Goal: Transaction & Acquisition: Purchase product/service

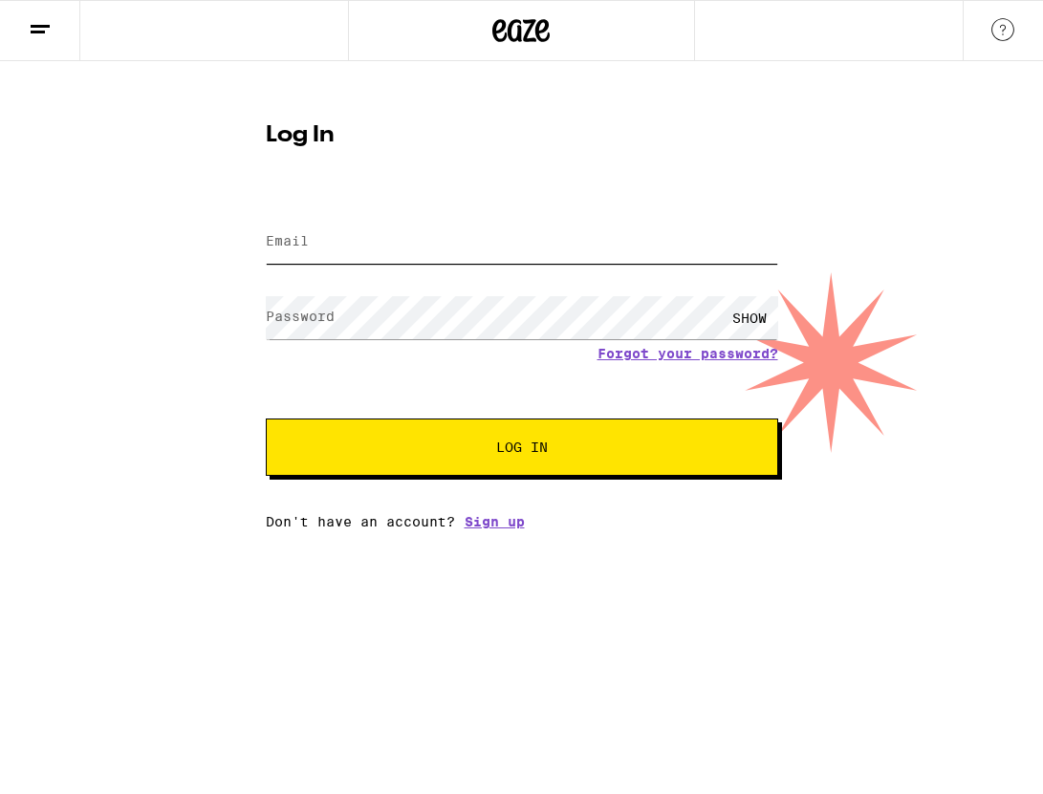
type input "[EMAIL_ADDRESS][DOMAIN_NAME]"
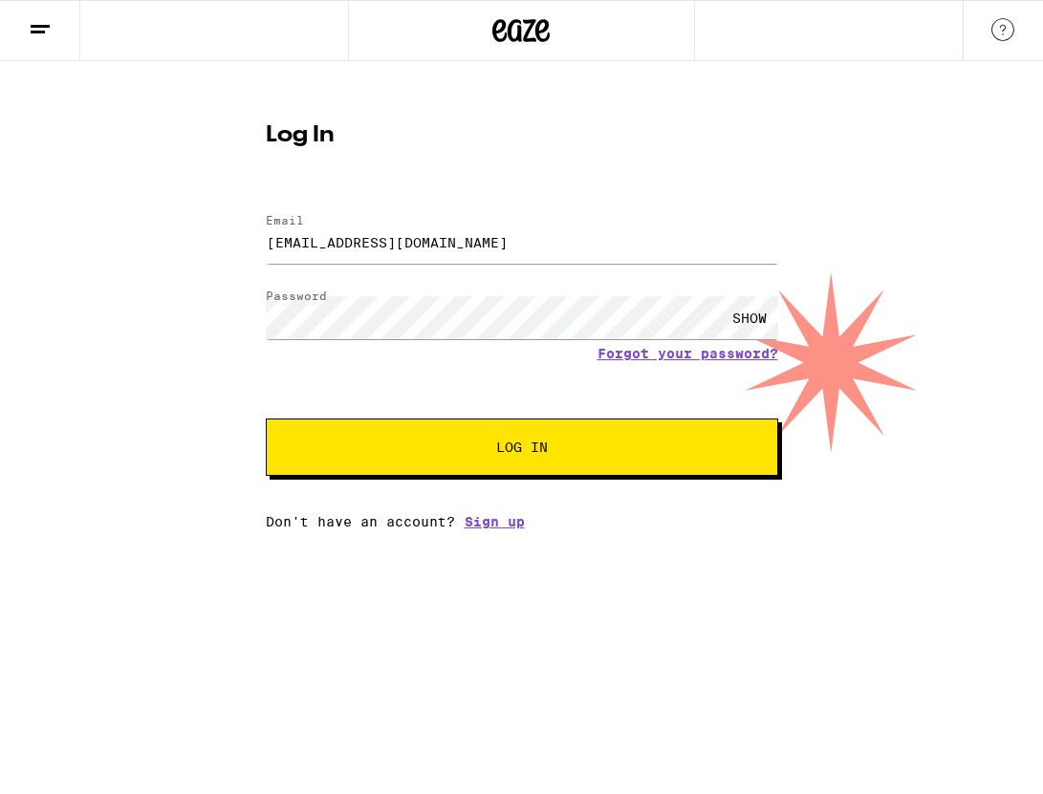
click at [404, 466] on button "Log In" at bounding box center [522, 447] width 512 height 57
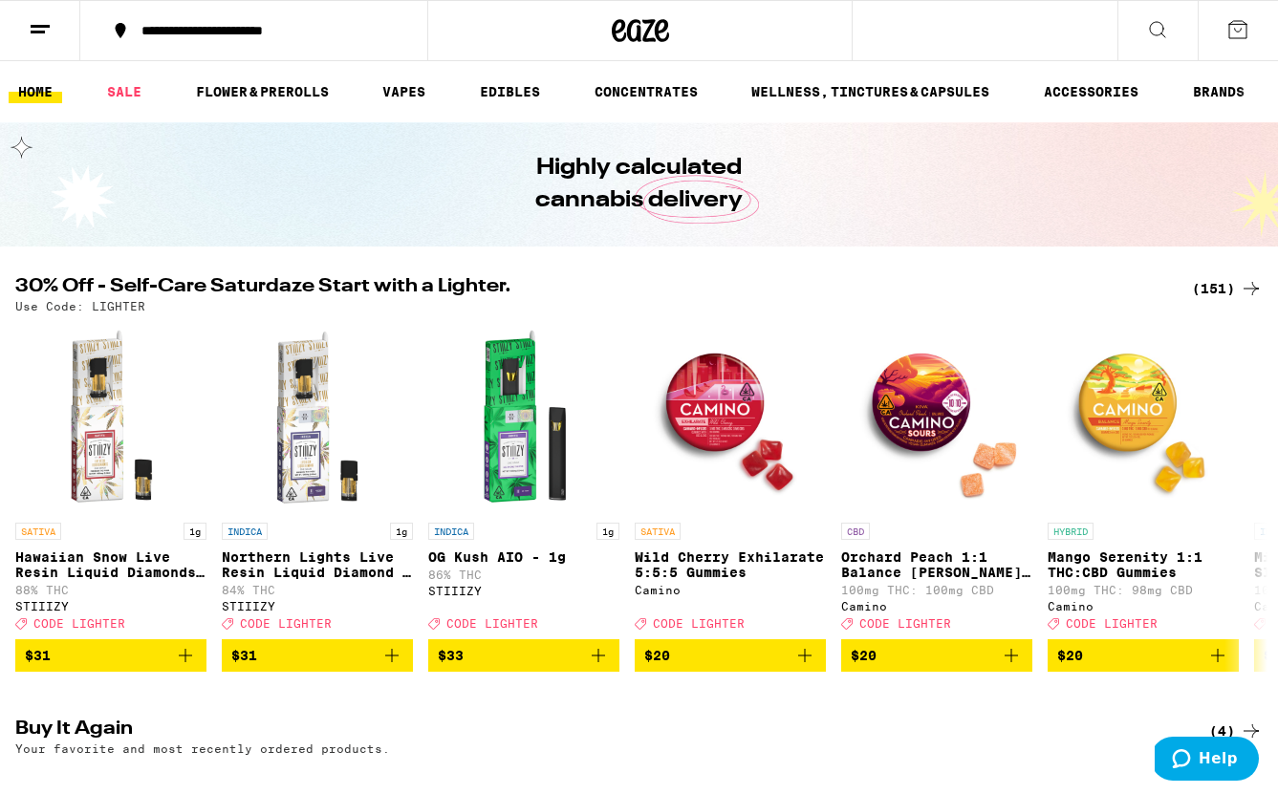
click at [1246, 50] on button at bounding box center [1238, 30] width 80 height 59
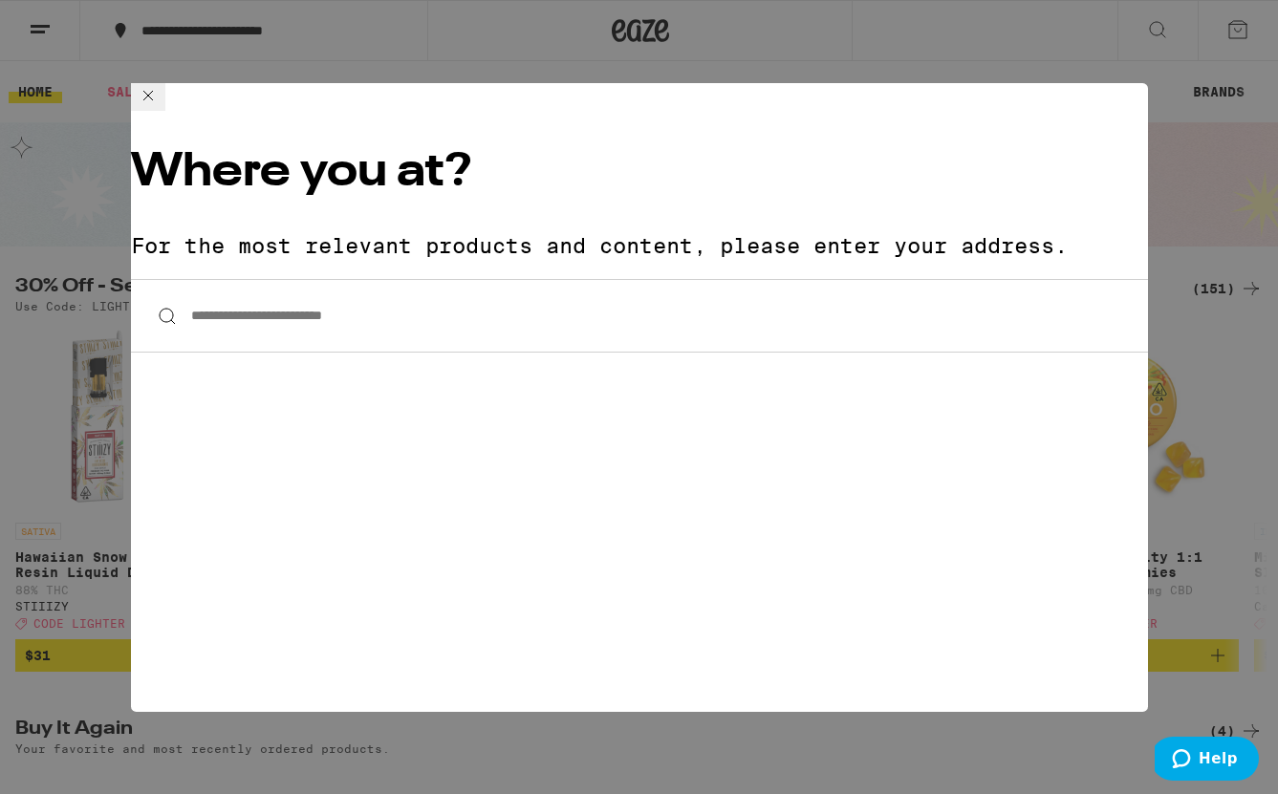
click at [1108, 38] on div "**********" at bounding box center [639, 397] width 1278 height 794
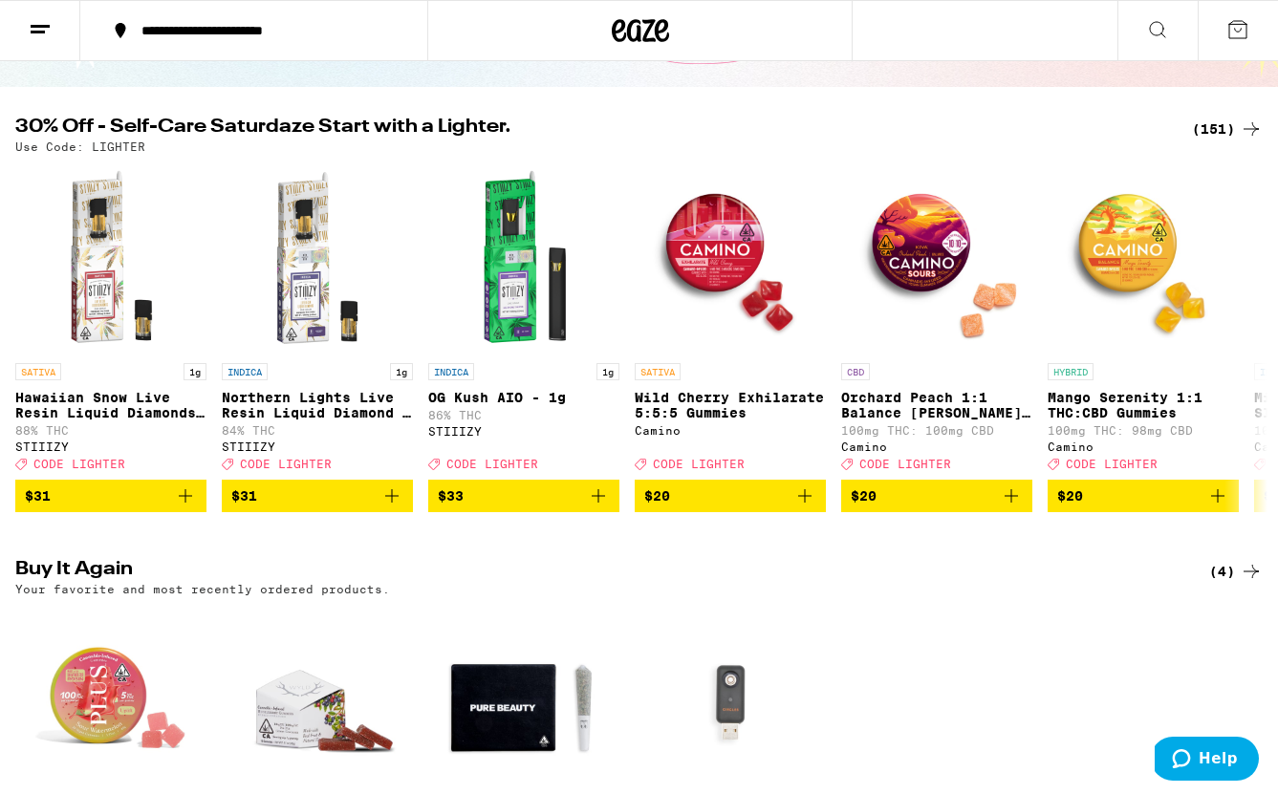
scroll to position [155, 0]
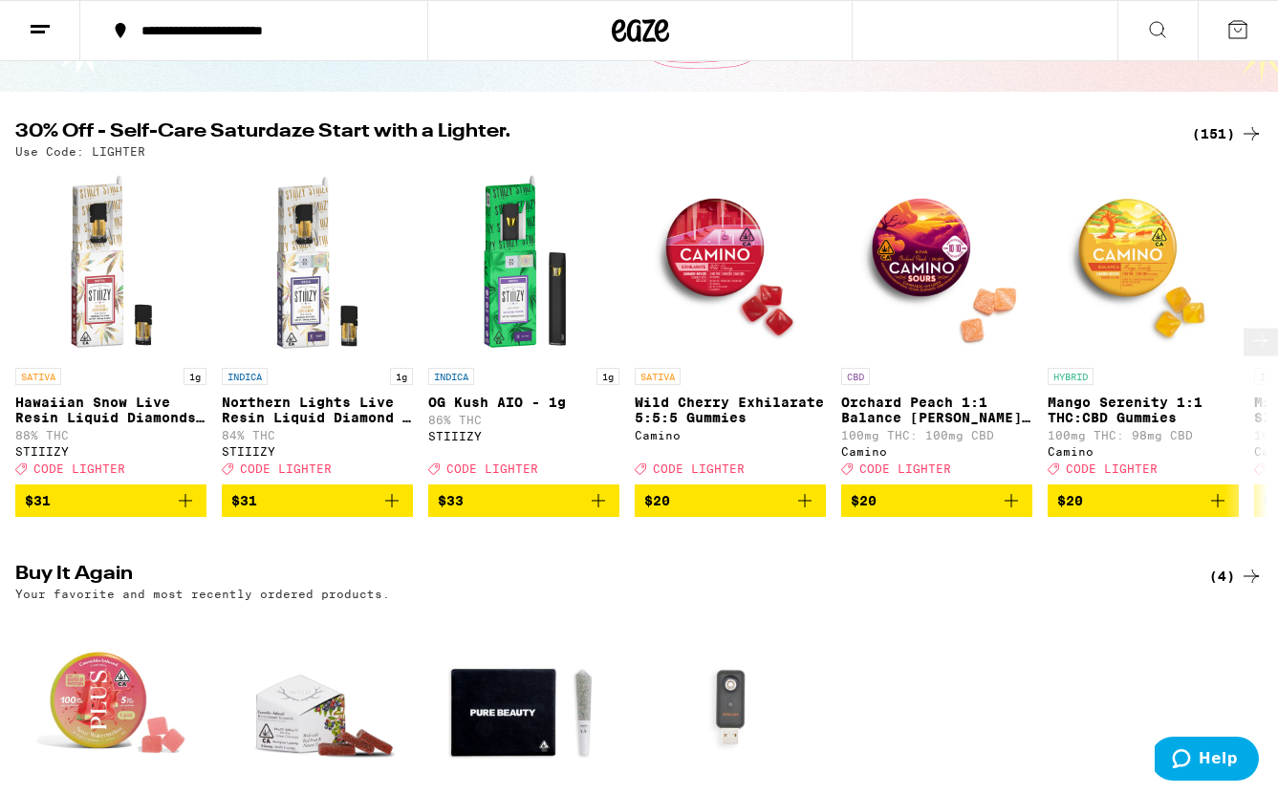
click at [1259, 350] on icon at bounding box center [1261, 341] width 23 height 23
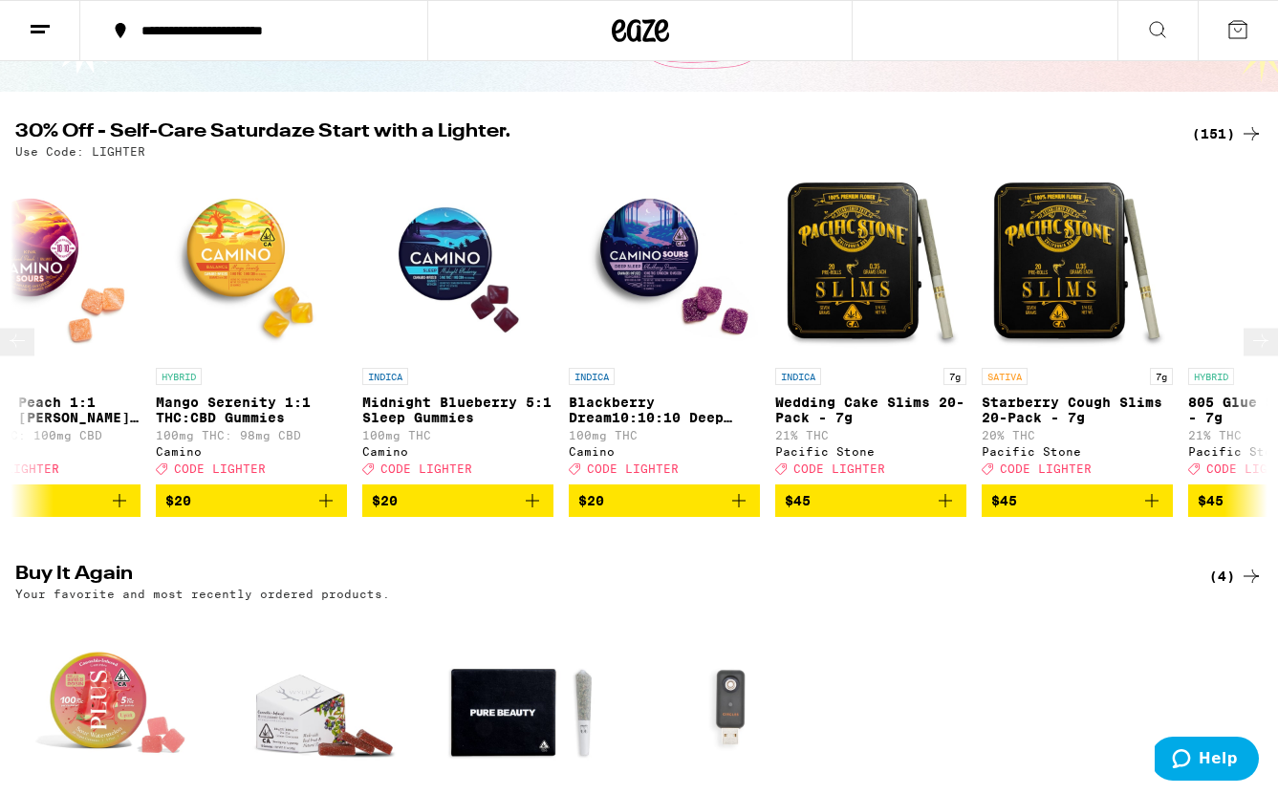
scroll to position [0, 1039]
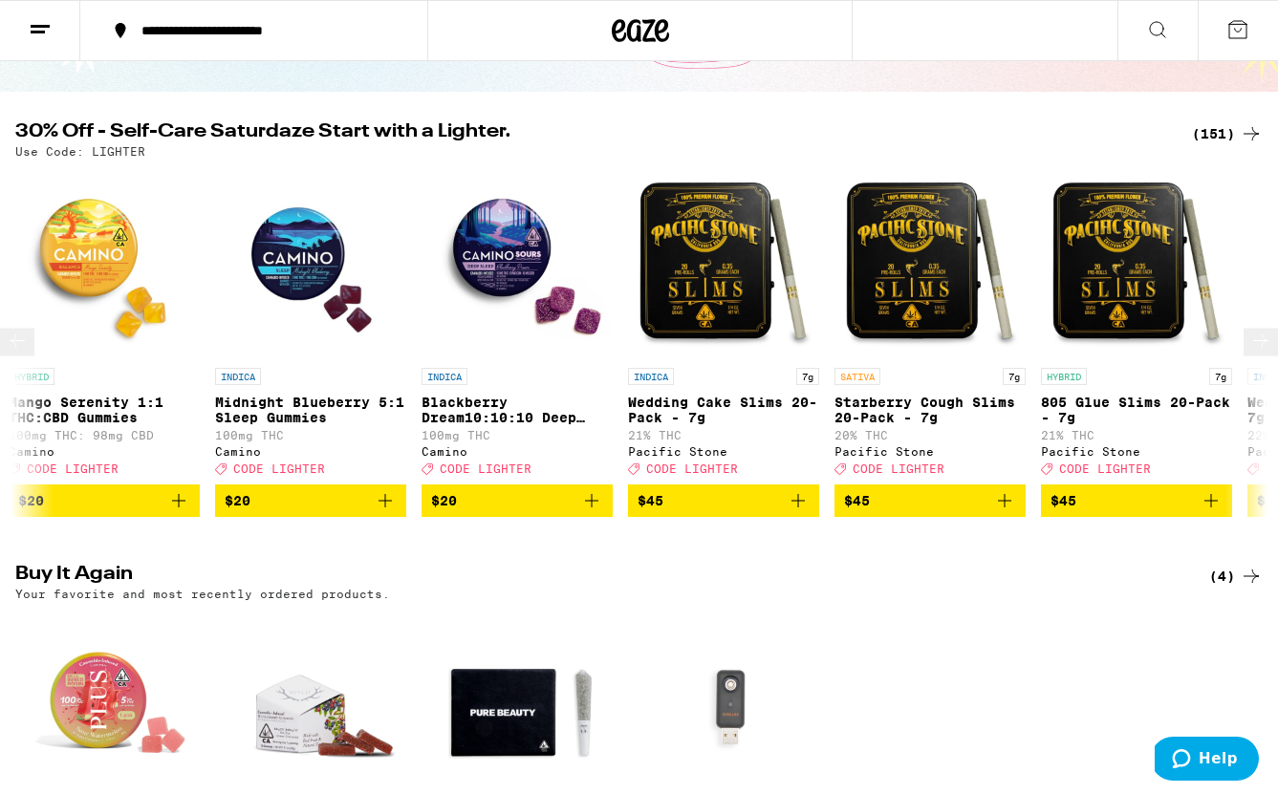
click at [21, 353] on icon at bounding box center [17, 341] width 23 height 23
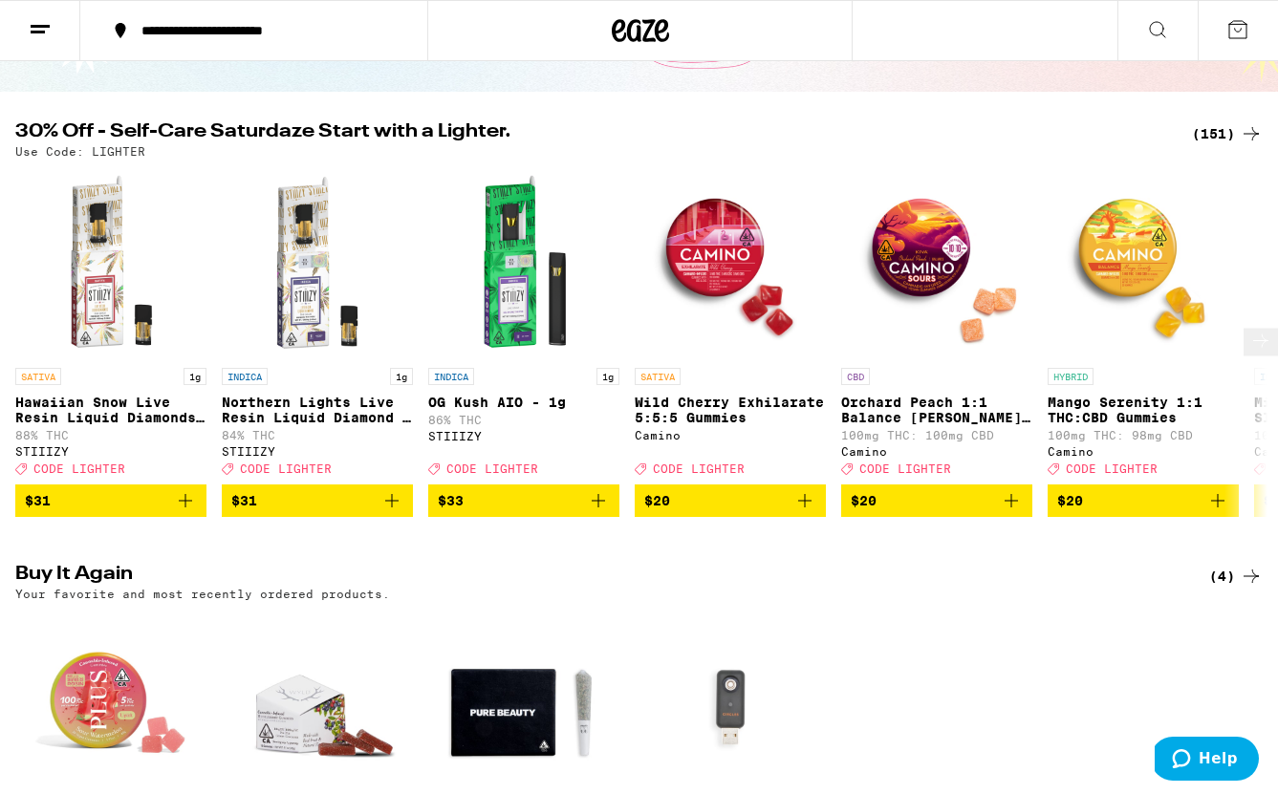
click at [736, 512] on span "$20" at bounding box center [730, 500] width 172 height 23
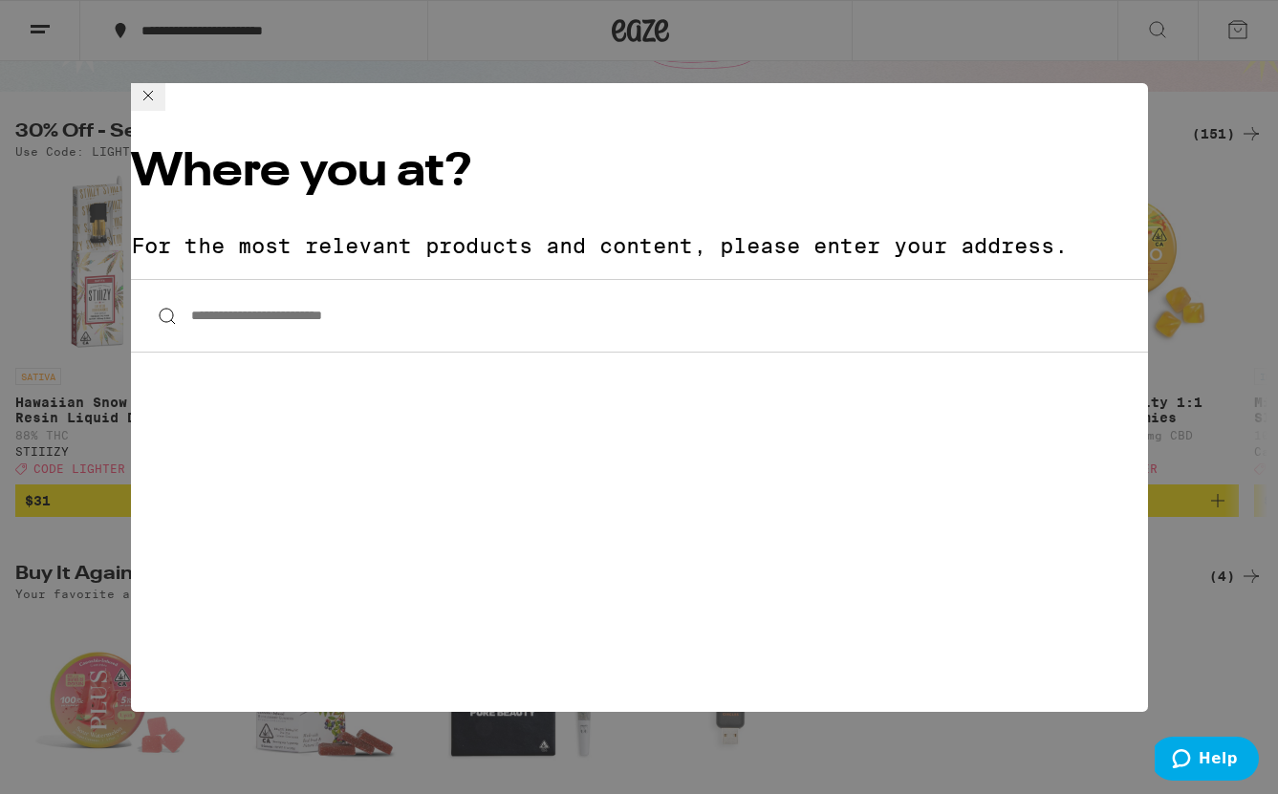
click at [467, 279] on input "**********" at bounding box center [639, 316] width 1017 height 74
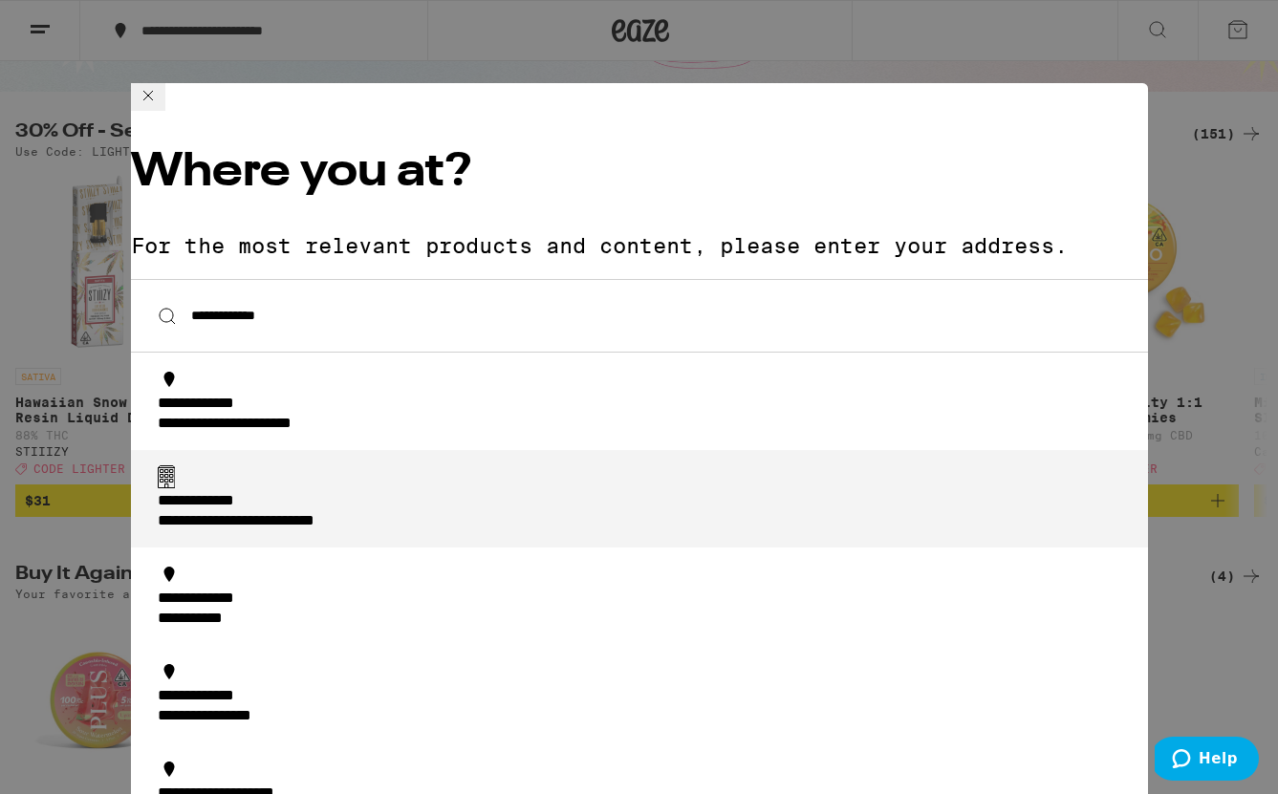
click at [415, 492] on div "**********" at bounding box center [645, 512] width 975 height 40
type input "**********"
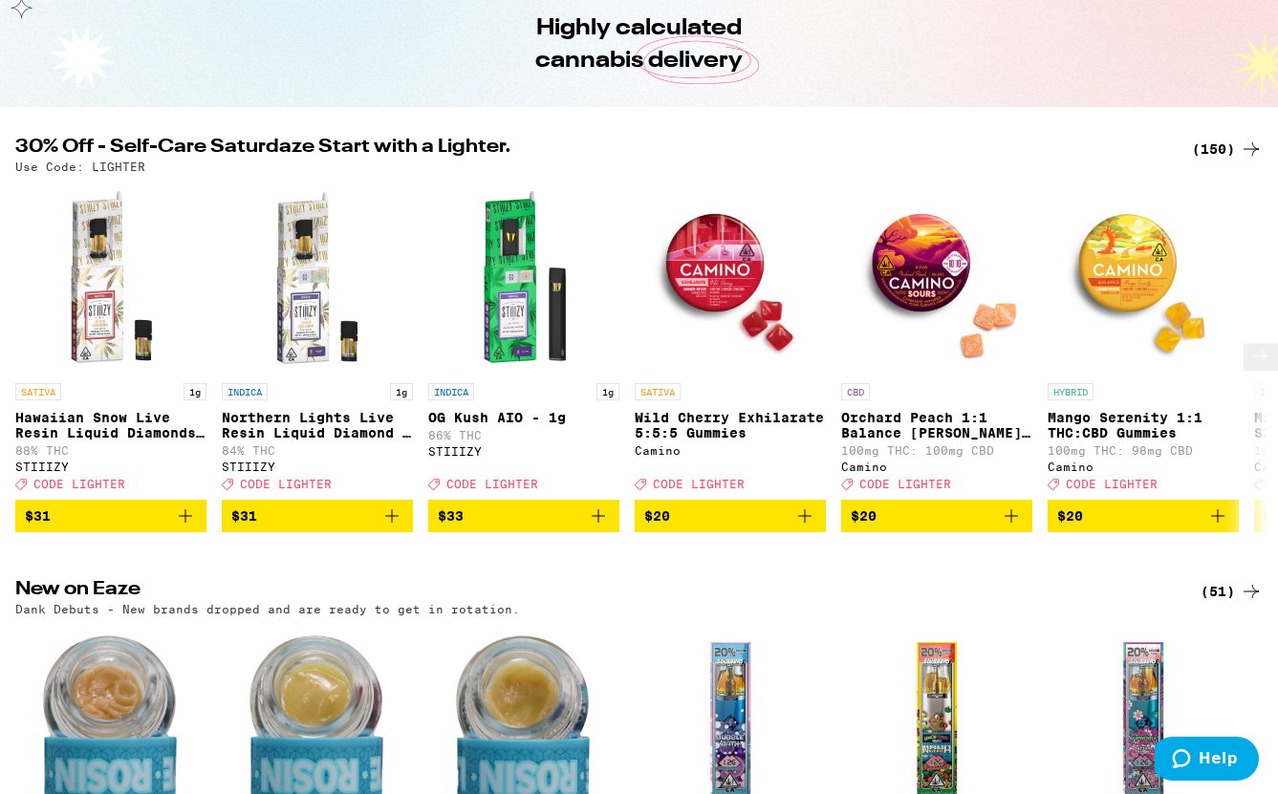
click at [1250, 368] on icon at bounding box center [1261, 356] width 23 height 23
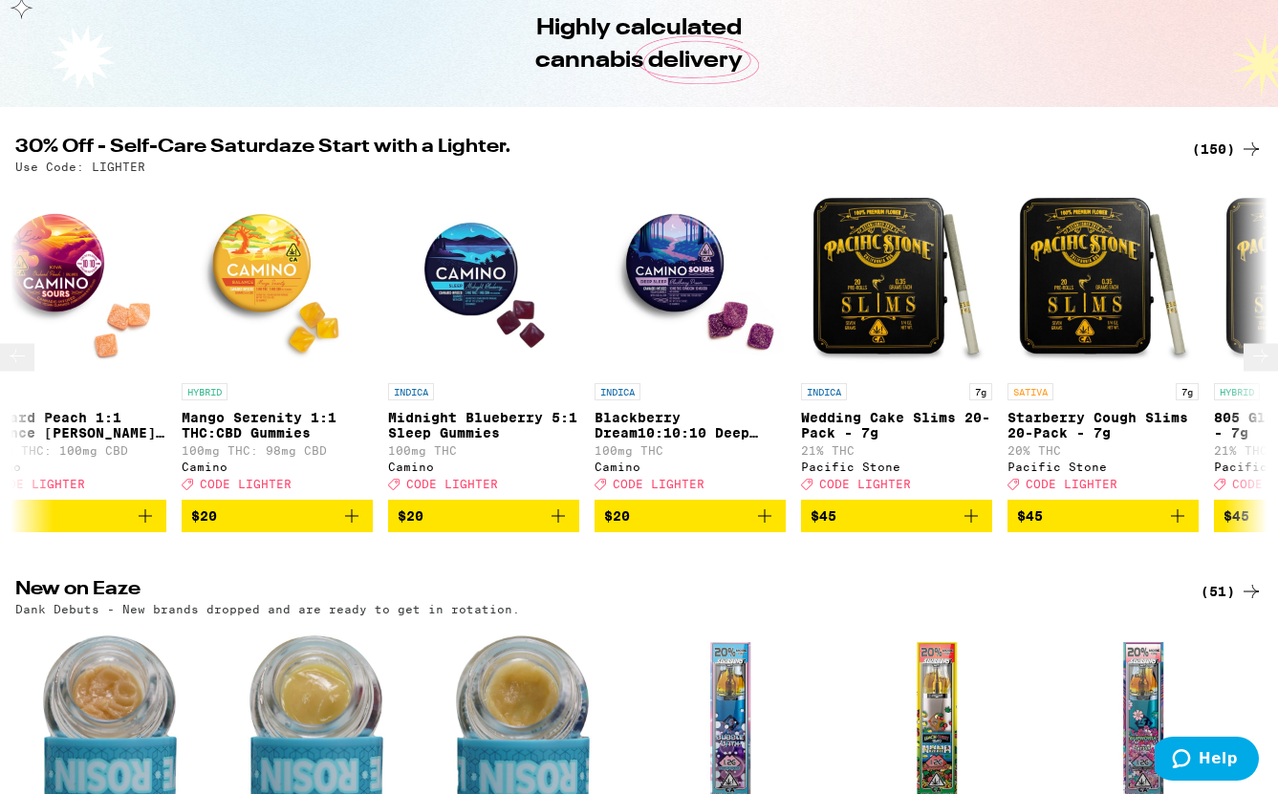
scroll to position [0, 1039]
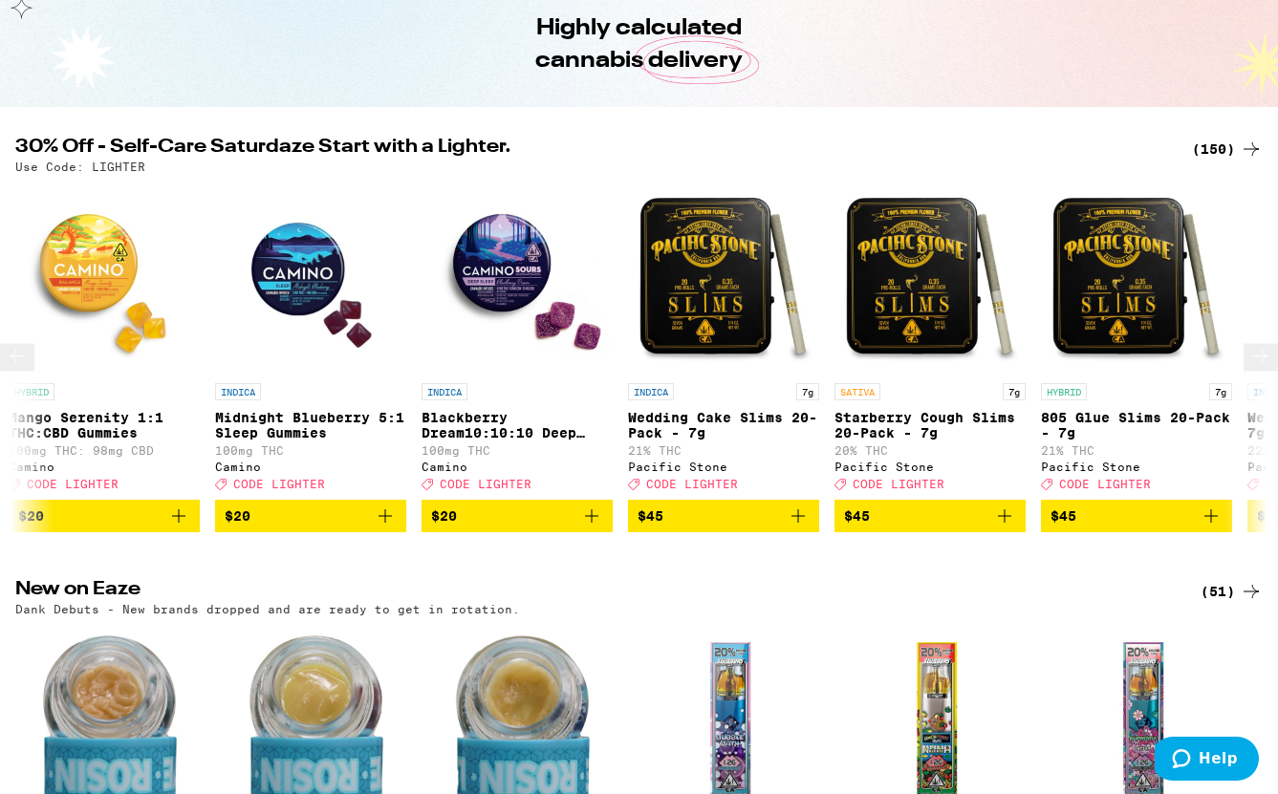
click at [29, 368] on icon at bounding box center [17, 356] width 23 height 23
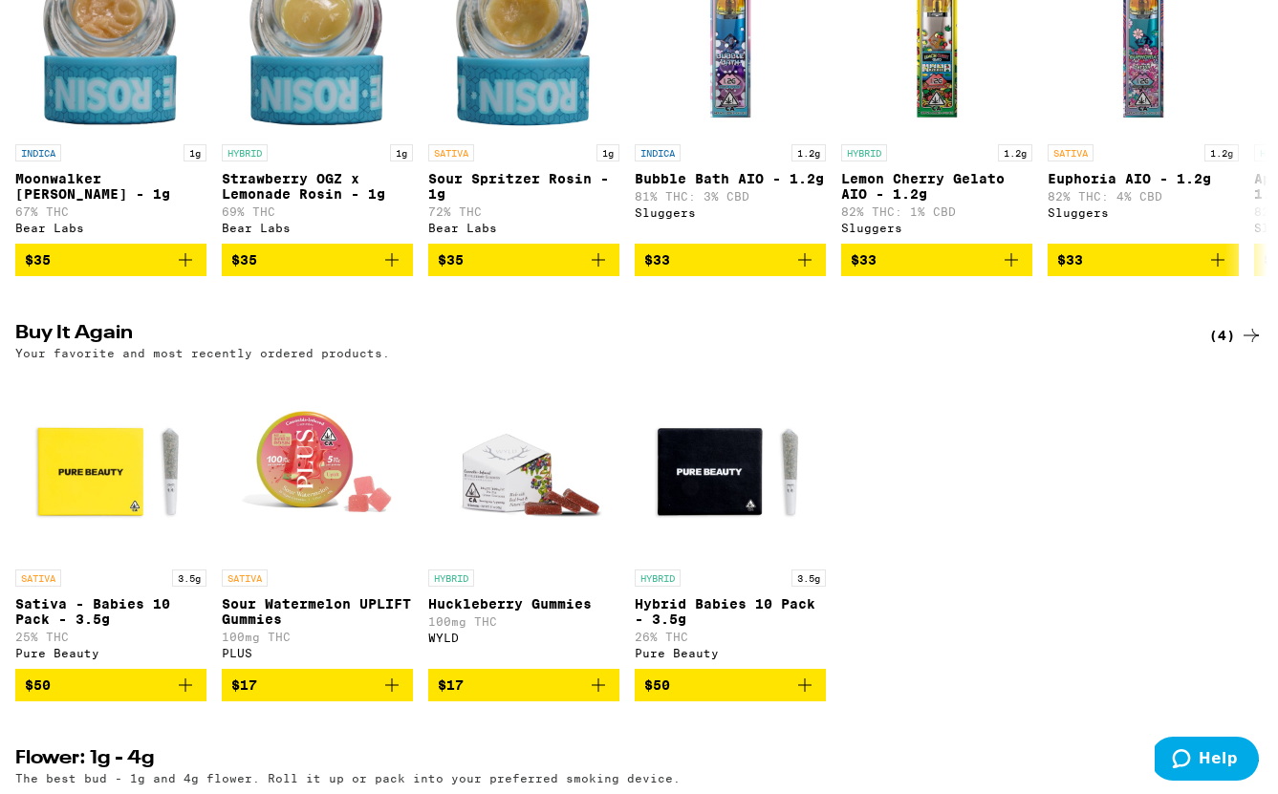
scroll to position [901, 0]
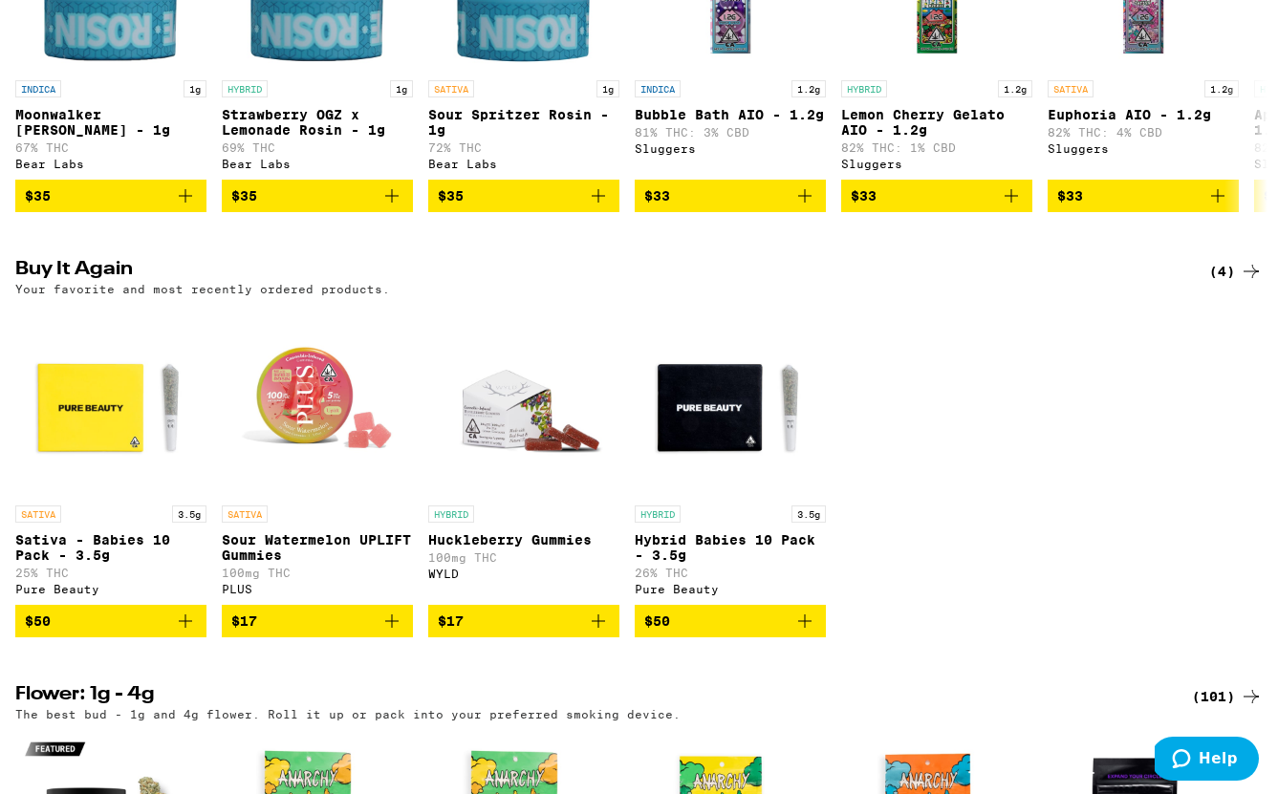
click at [109, 633] on span "$50" at bounding box center [111, 621] width 172 height 23
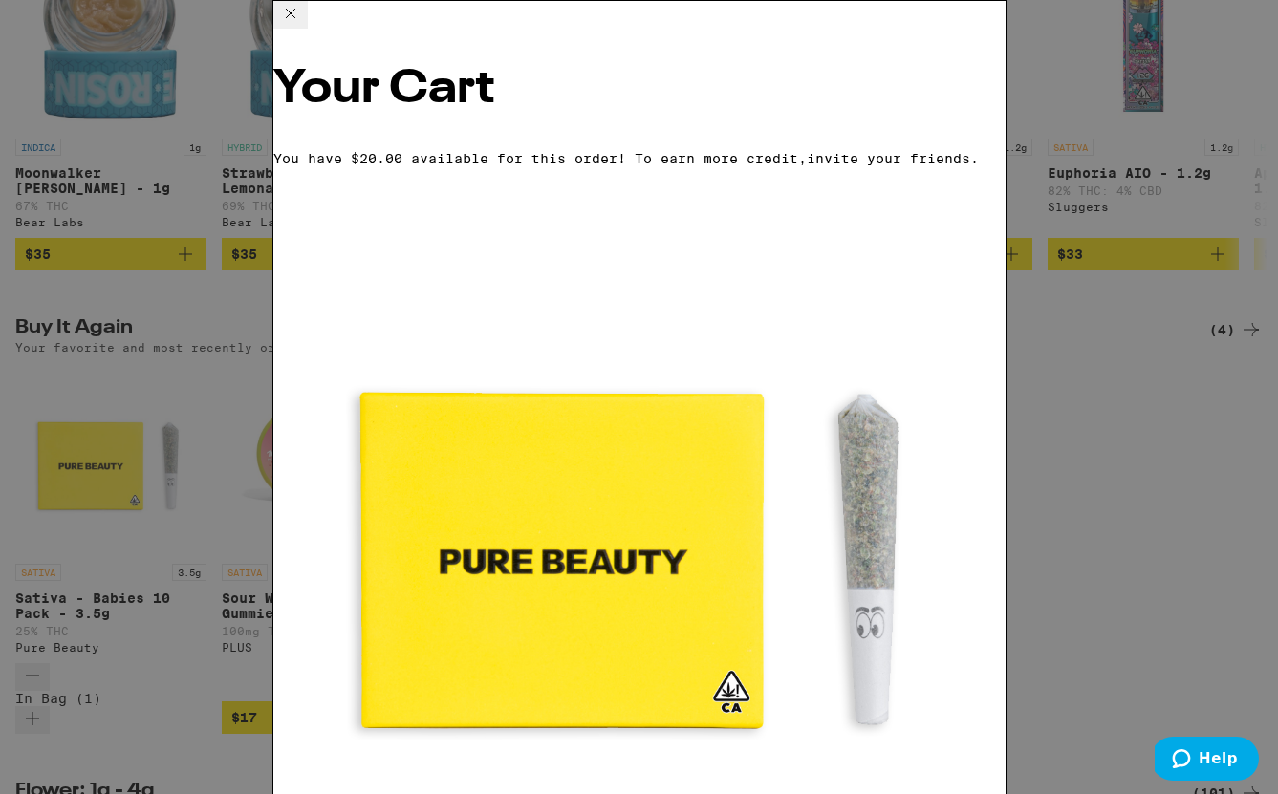
scroll to position [79, 0]
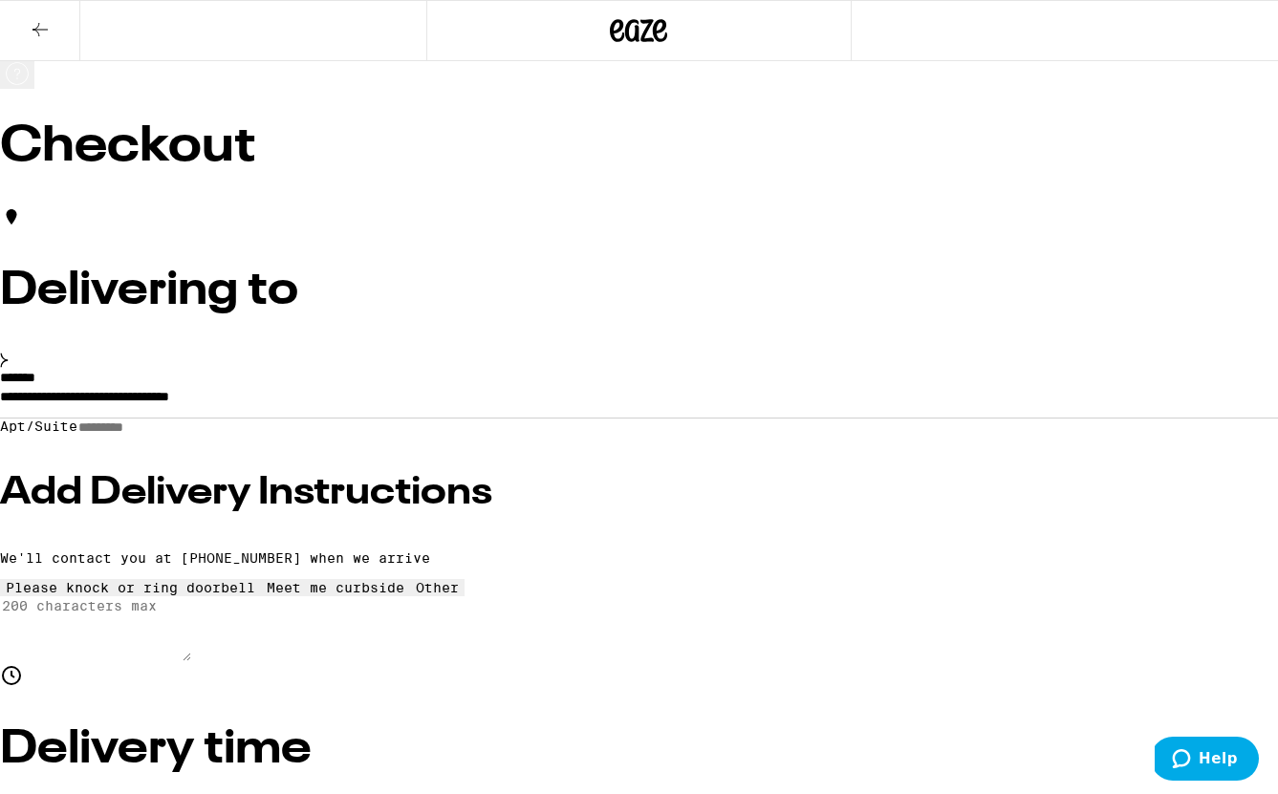
click at [213, 436] on input "Apt/Suite" at bounding box center [145, 428] width 136 height 16
type input "***"
type input "****"
click at [266, 512] on h3 "Add Delivery Instructions" at bounding box center [639, 493] width 1278 height 38
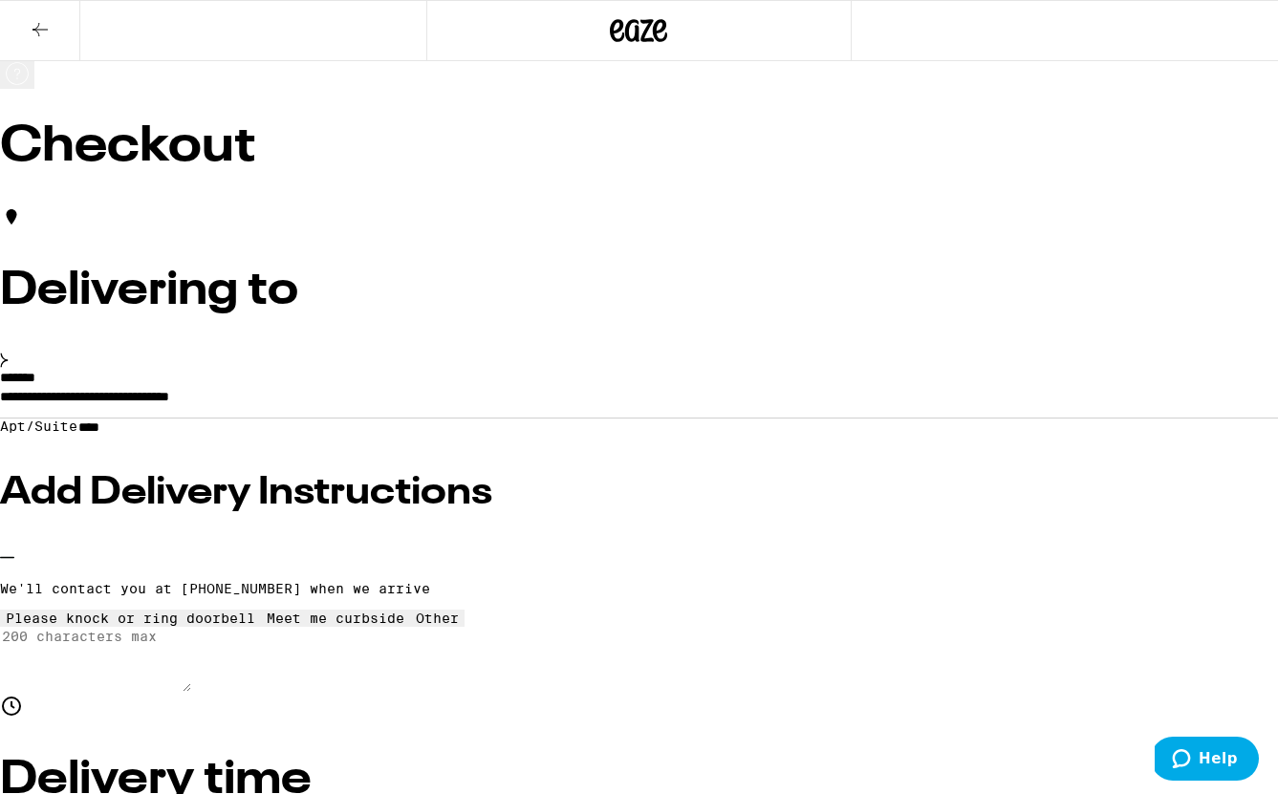
click at [416, 626] on div "Other" at bounding box center [437, 618] width 43 height 15
click at [191, 692] on textarea "Enter any other delivery instructions you want driver to know" at bounding box center [95, 659] width 191 height 65
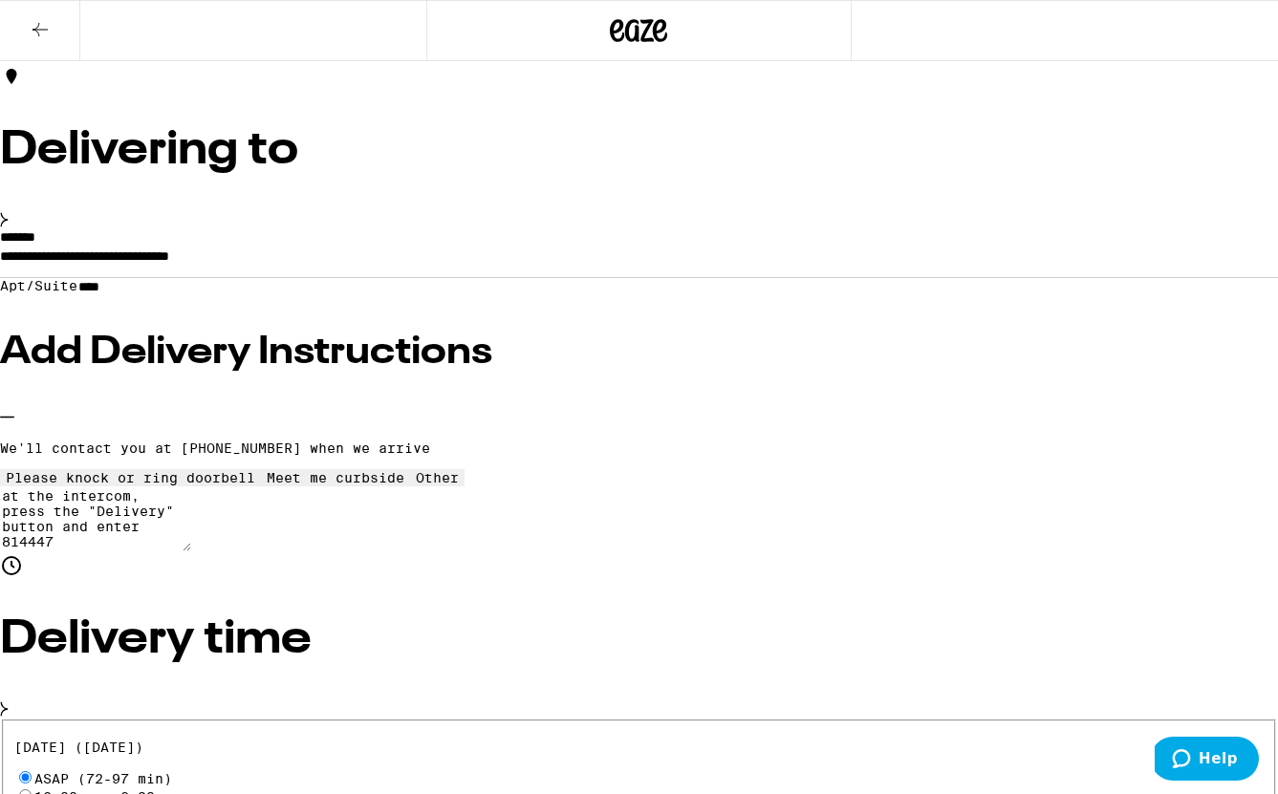
scroll to position [276, 0]
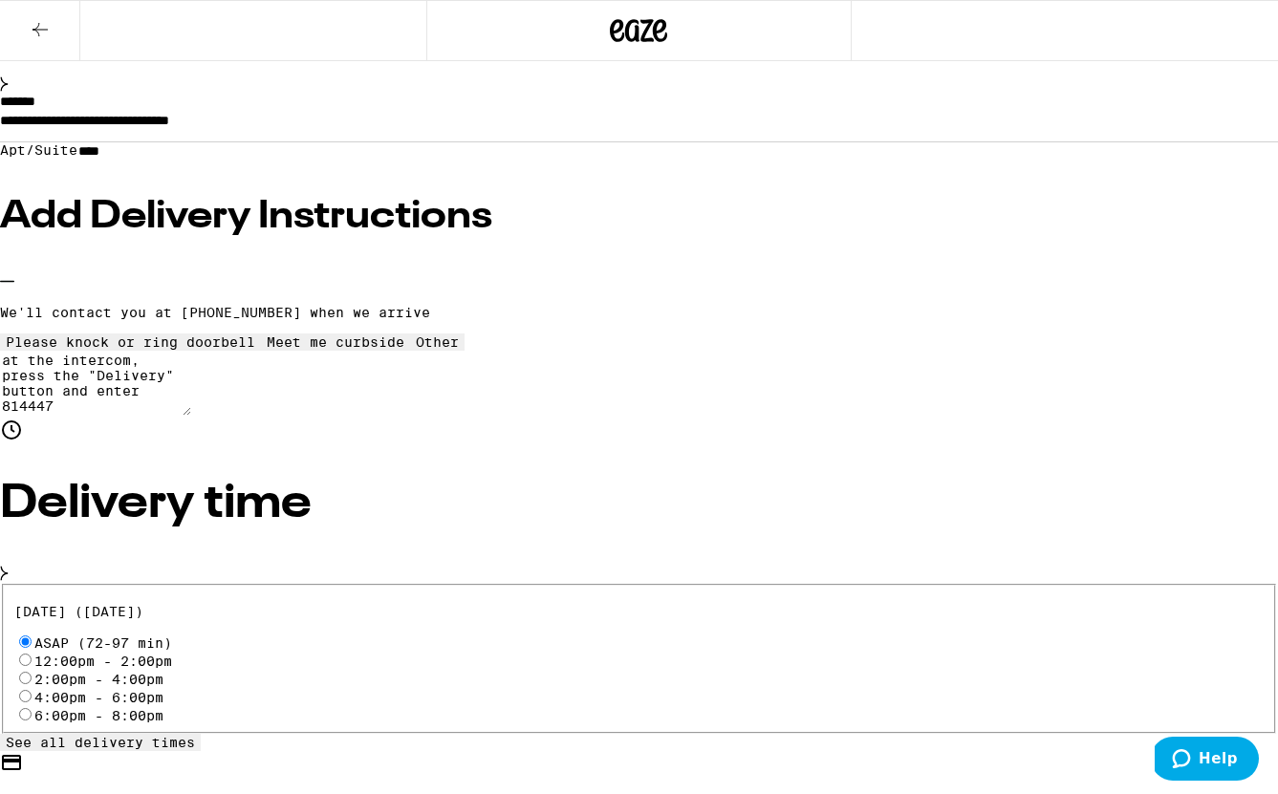
type textarea "at the intercom, press the "Delivery" button and enter 814447"
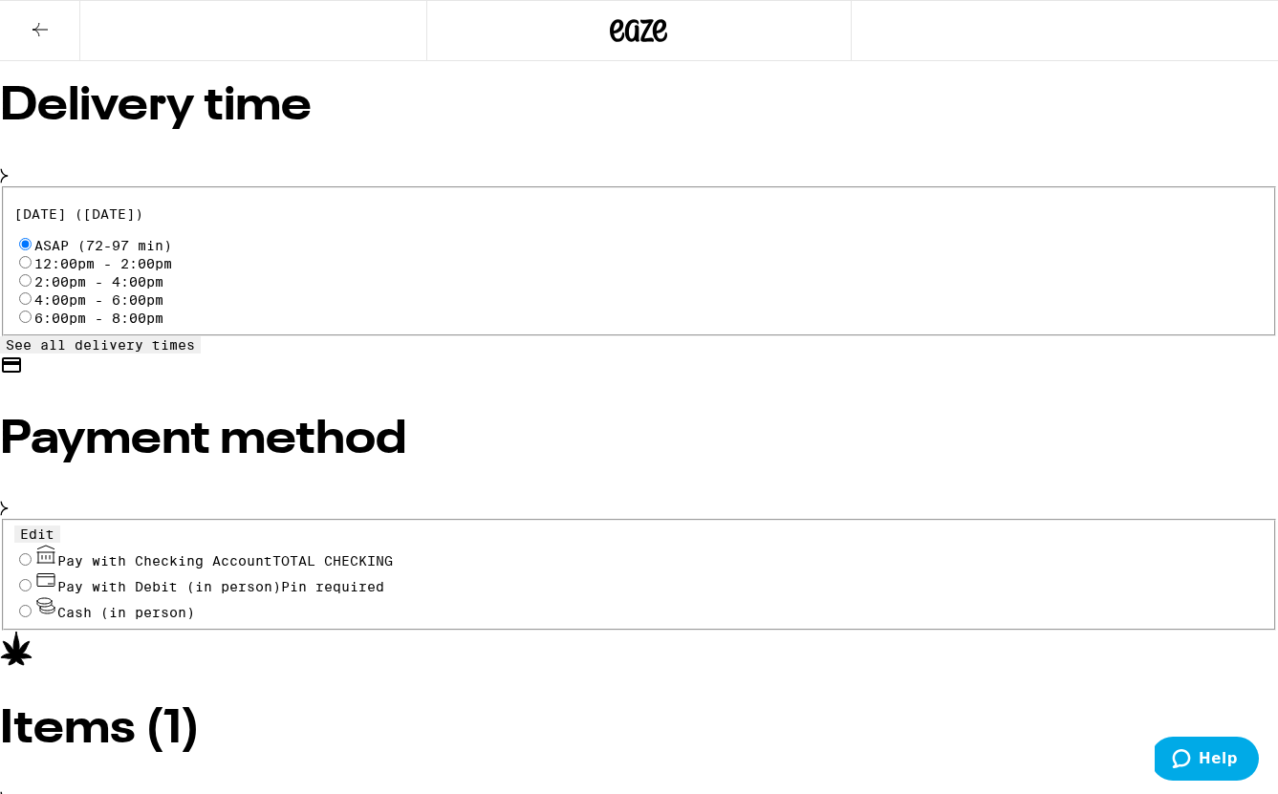
scroll to position [673, 0]
click at [261, 554] on span "Pay with Checking Account TOTAL CHECKING" at bounding box center [225, 561] width 336 height 15
click at [32, 554] on input "Pay with Checking Account TOTAL CHECKING" at bounding box center [25, 560] width 12 height 12
radio input "true"
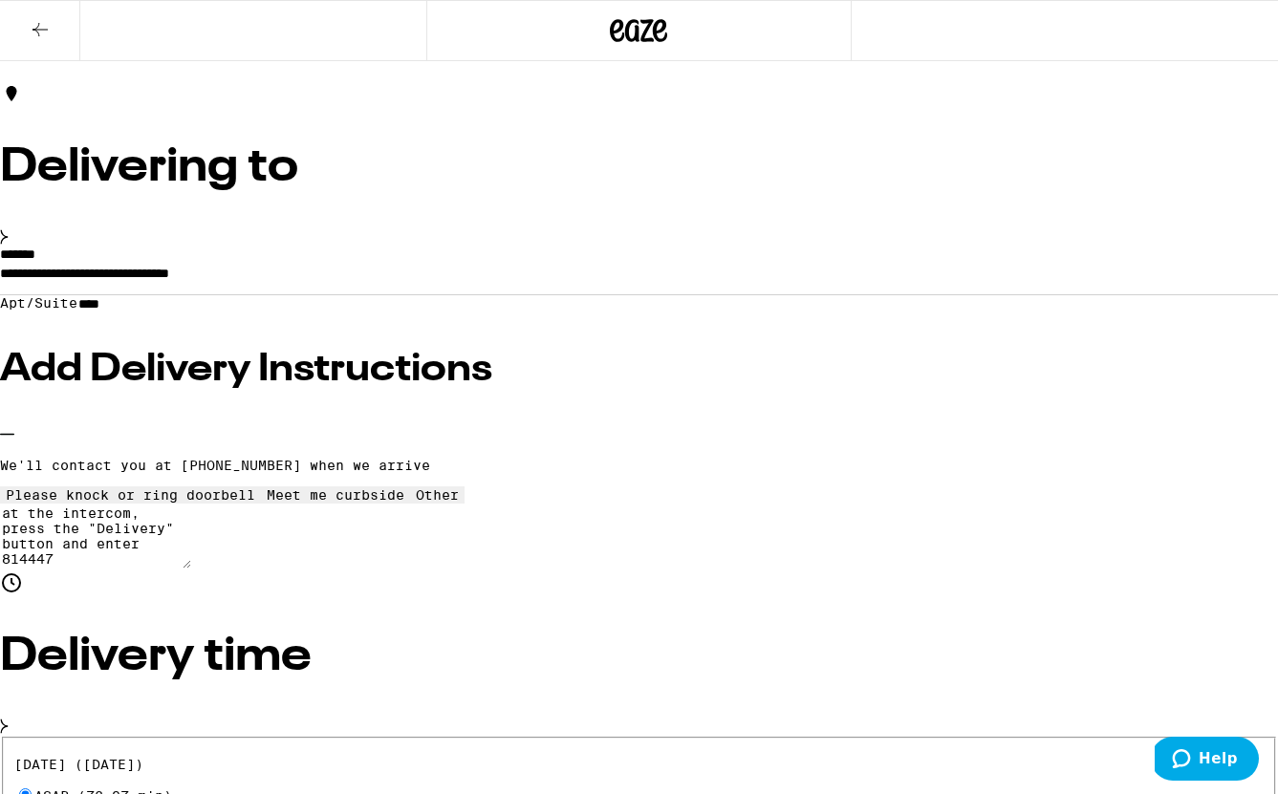
scroll to position [79, 0]
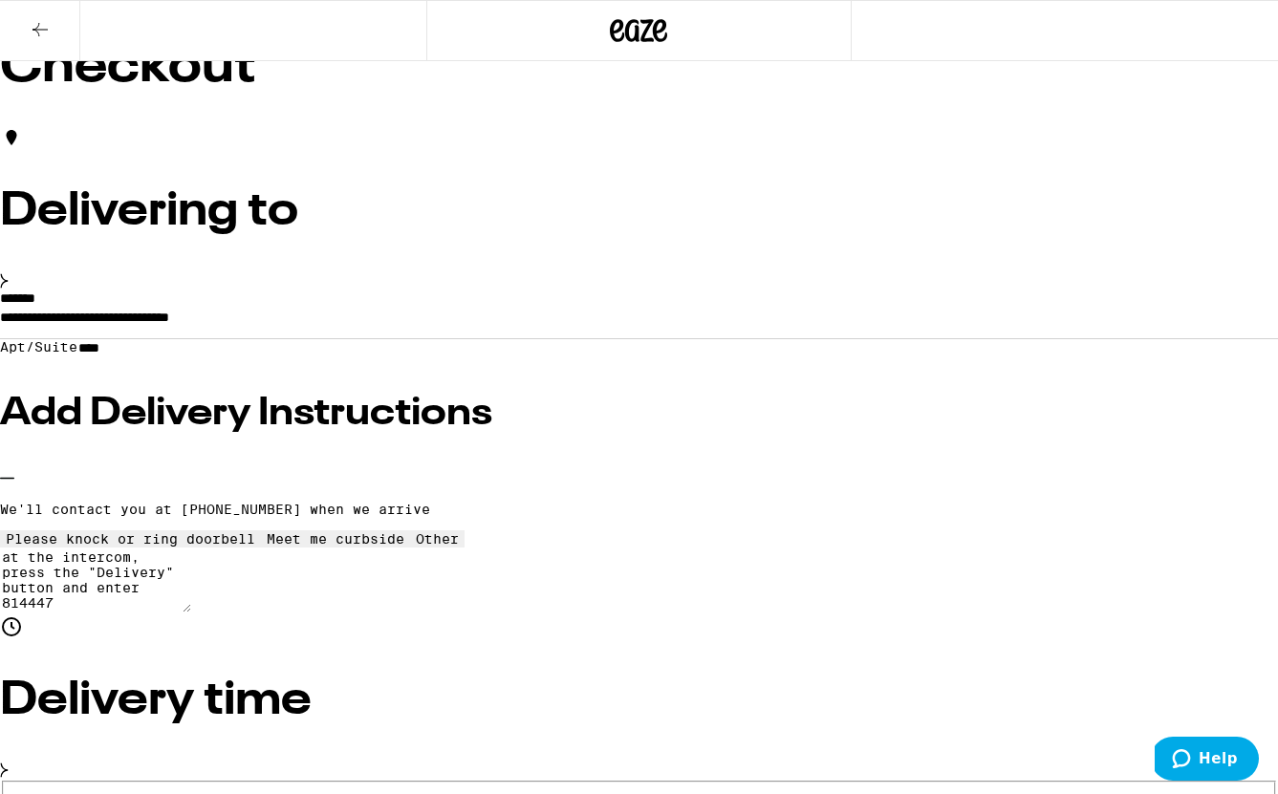
type input "3"
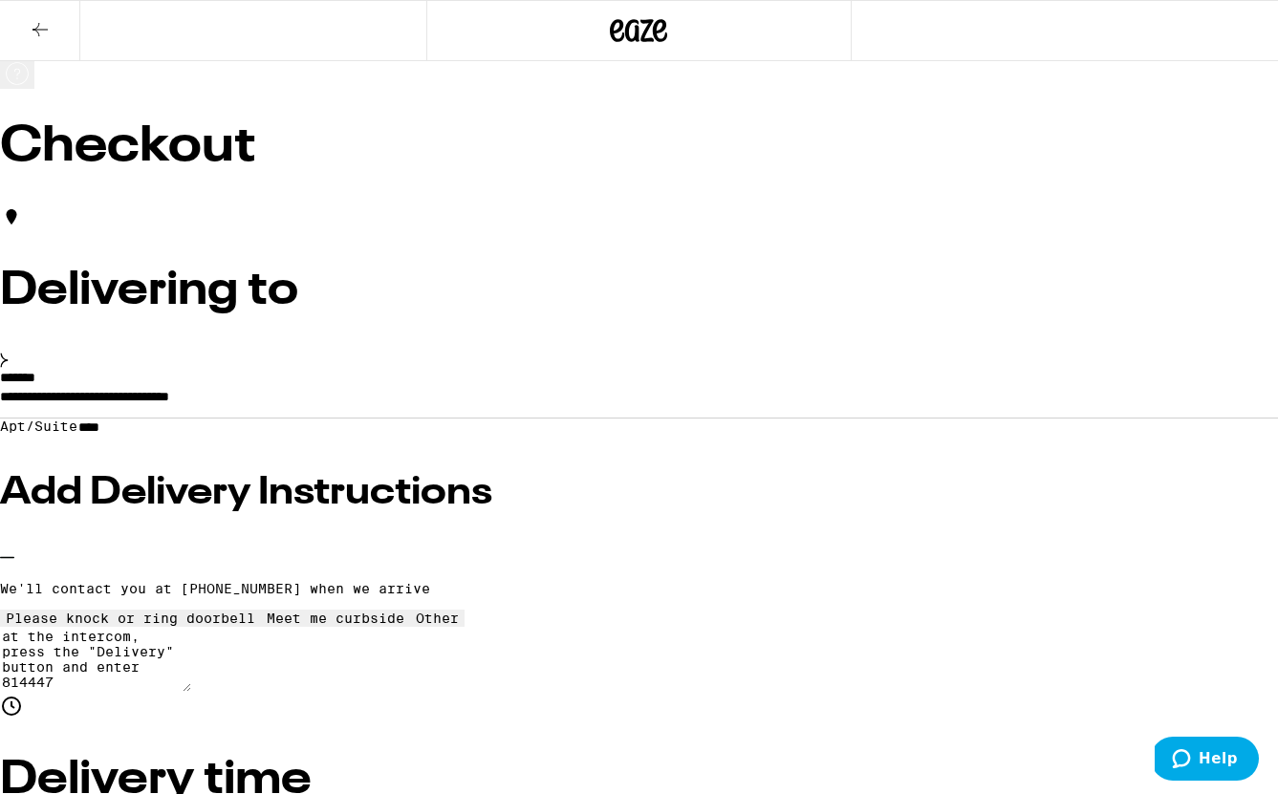
scroll to position [0, 0]
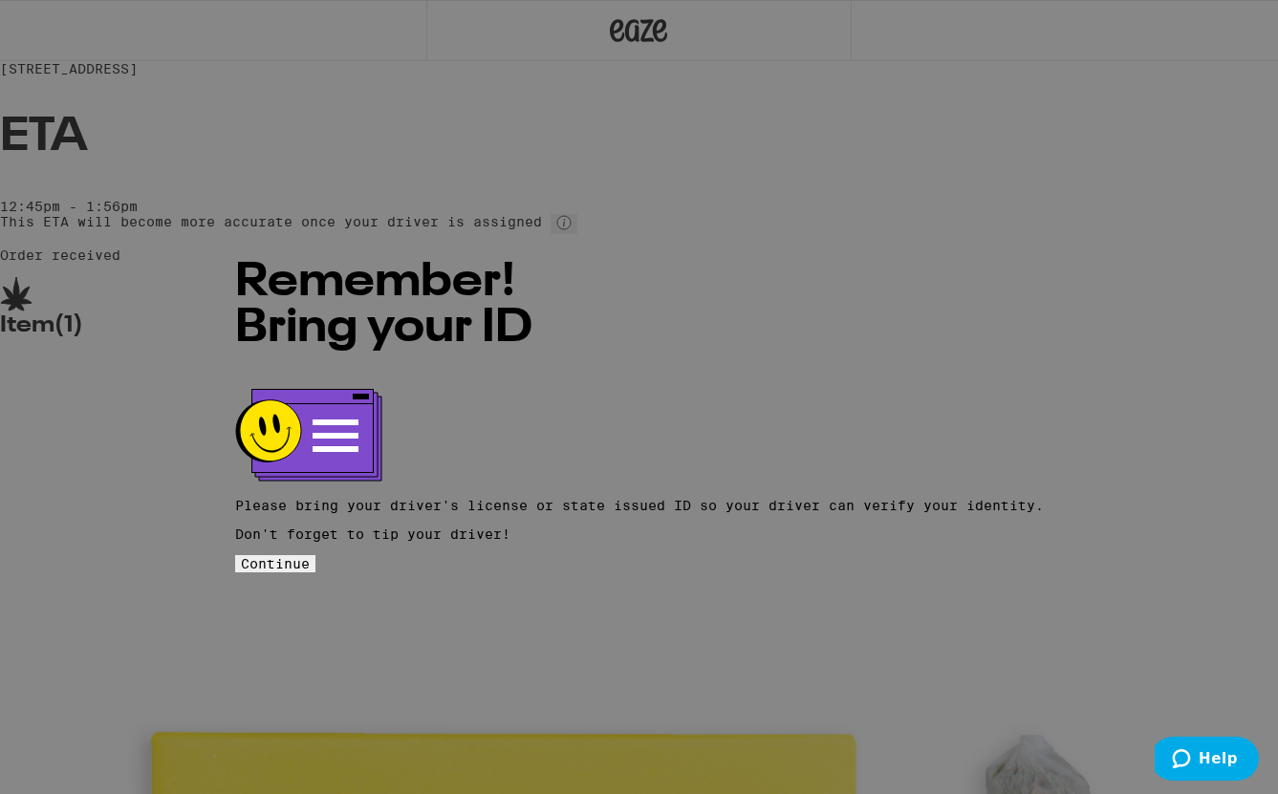
click at [315, 555] on button "Continue" at bounding box center [275, 563] width 80 height 17
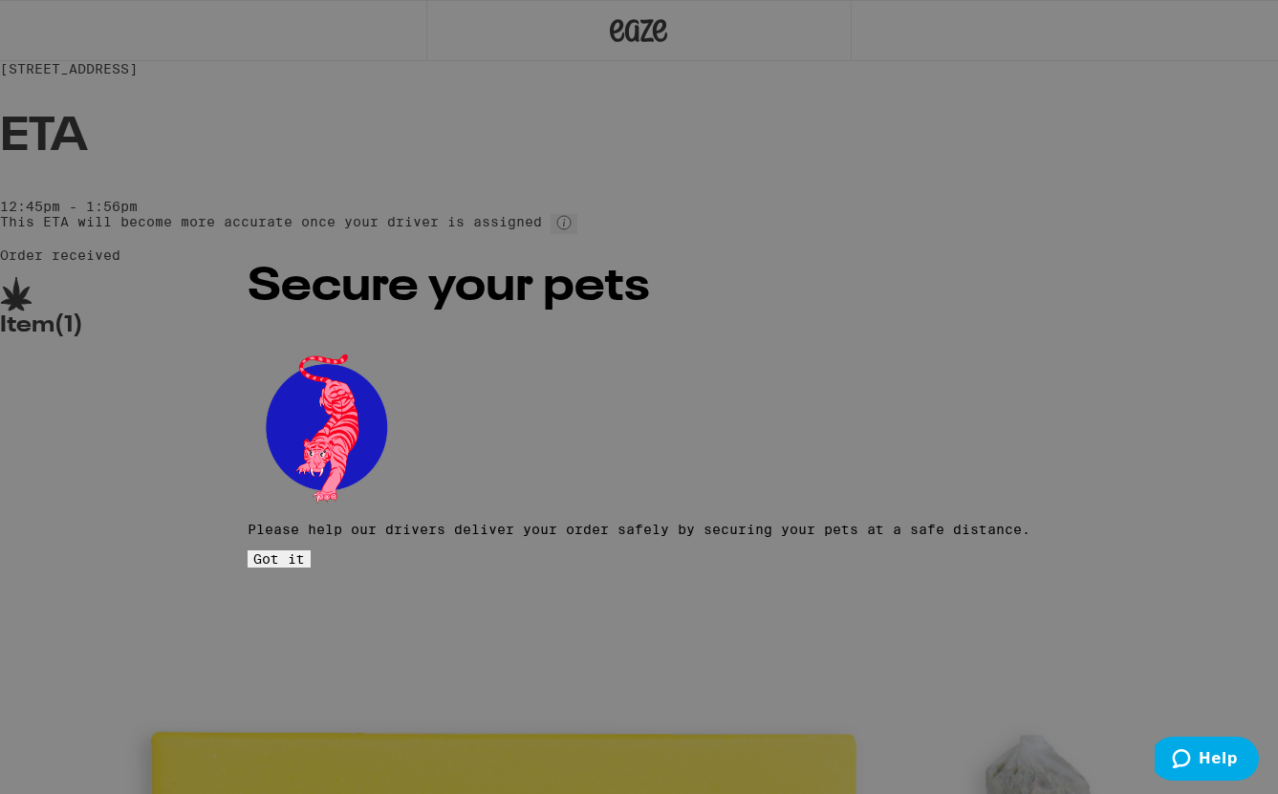
click at [305, 552] on span "Got it" at bounding box center [279, 559] width 52 height 15
